Goal: Find specific page/section: Find specific page/section

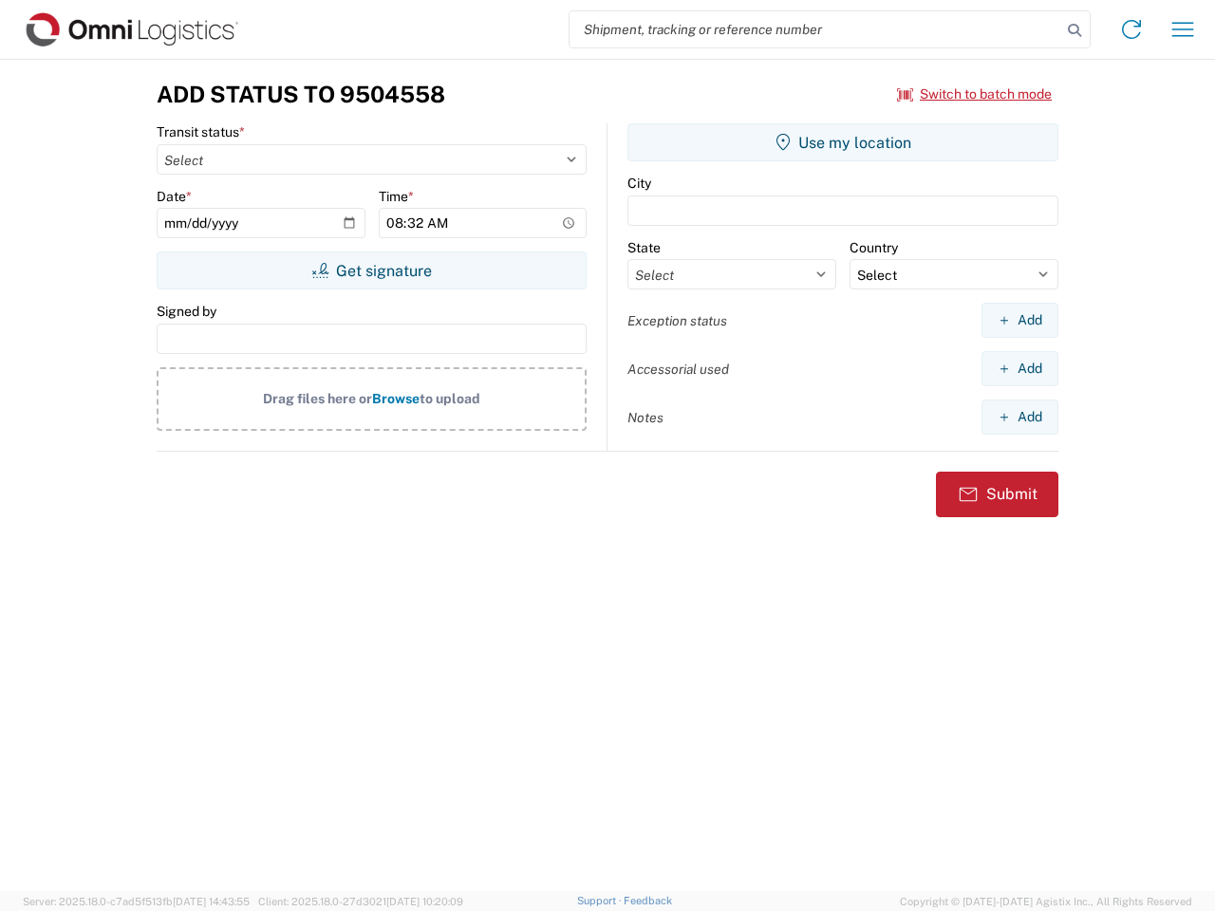
click at [815, 29] on input "search" at bounding box center [816, 29] width 492 height 36
click at [1075, 30] on icon at bounding box center [1074, 30] width 27 height 27
click at [1131, 29] on icon at bounding box center [1131, 29] width 30 height 30
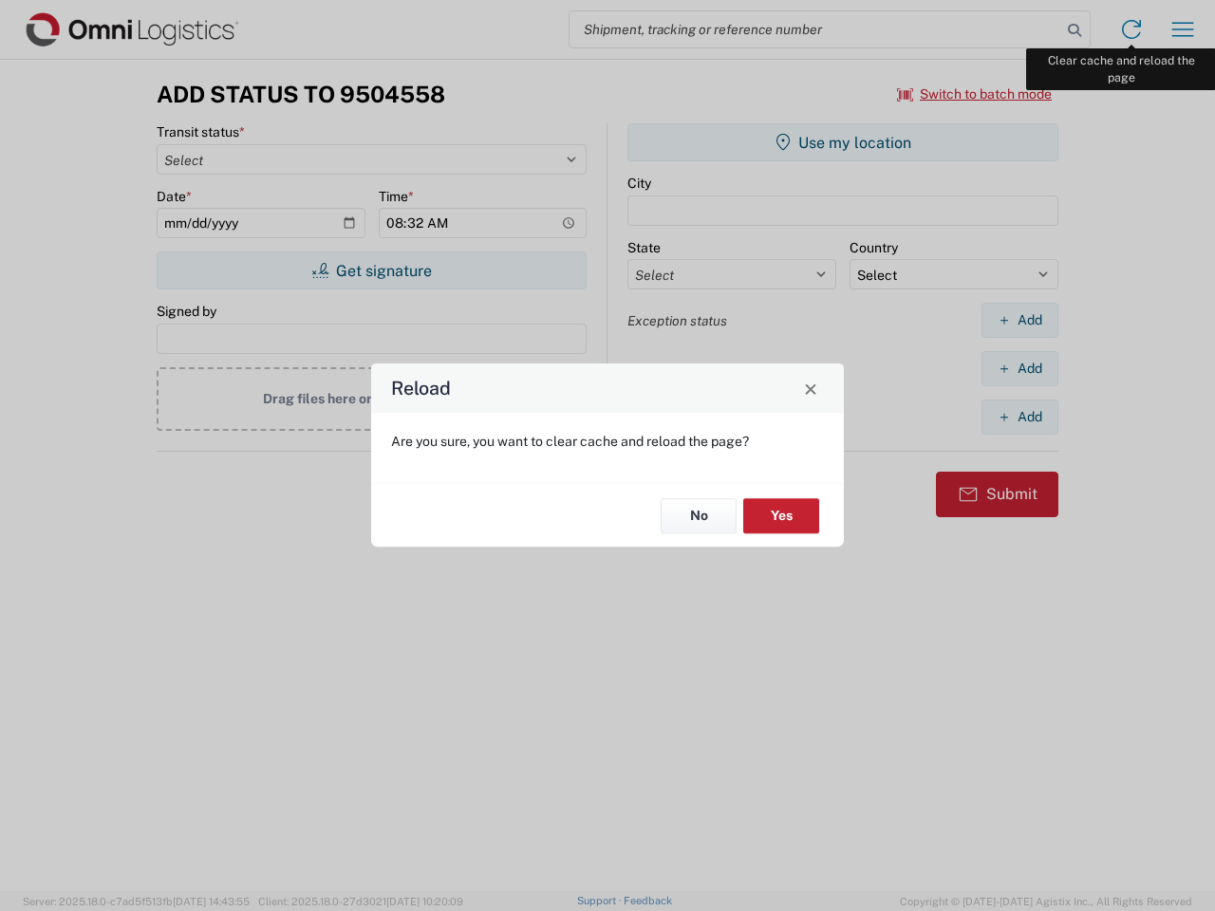
click at [1183, 29] on div "Reload Are you sure, you want to clear cache and reload the page? No Yes" at bounding box center [607, 455] width 1215 height 911
click at [975, 94] on div "Reload Are you sure, you want to clear cache and reload the page? No Yes" at bounding box center [607, 455] width 1215 height 911
click at [371, 271] on div "Reload Are you sure, you want to clear cache and reload the page? No Yes" at bounding box center [607, 455] width 1215 height 911
click at [843, 142] on div "Reload Are you sure, you want to clear cache and reload the page? No Yes" at bounding box center [607, 455] width 1215 height 911
click at [1019, 320] on div "Reload Are you sure, you want to clear cache and reload the page? No Yes" at bounding box center [607, 455] width 1215 height 911
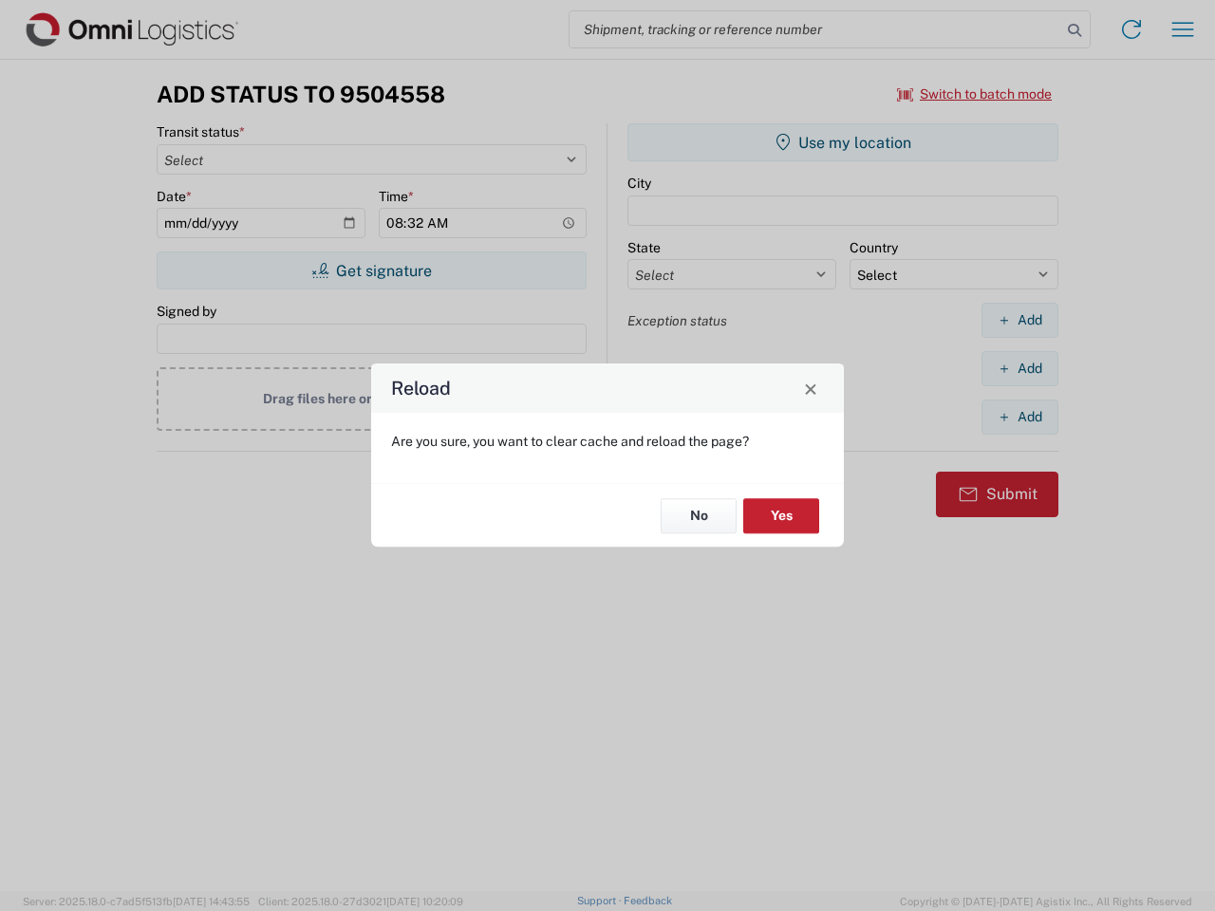
click at [1019, 368] on div "Reload Are you sure, you want to clear cache and reload the page? No Yes" at bounding box center [607, 455] width 1215 height 911
click at [1019, 417] on div "Reload Are you sure, you want to clear cache and reload the page? No Yes" at bounding box center [607, 455] width 1215 height 911
